Goal: Task Accomplishment & Management: Use online tool/utility

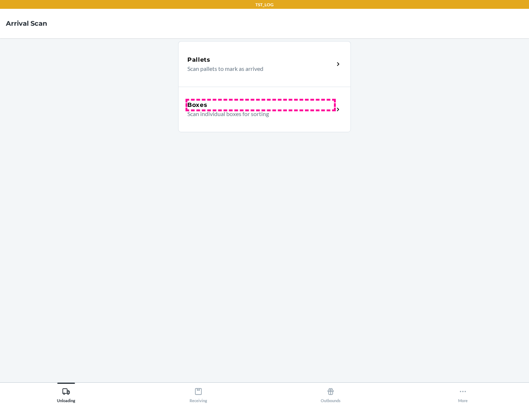
click at [260, 105] on div "Boxes" at bounding box center [260, 105] width 147 height 9
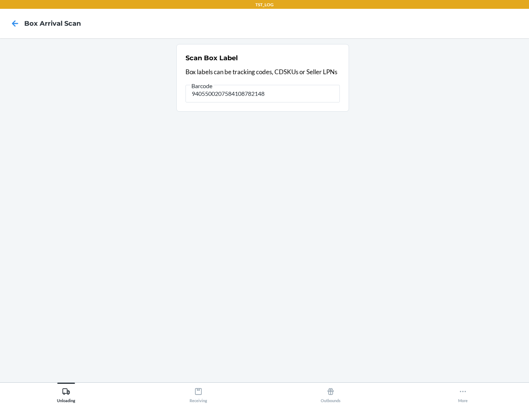
type input "9405500207584108782148"
